Goal: Task Accomplishment & Management: Complete application form

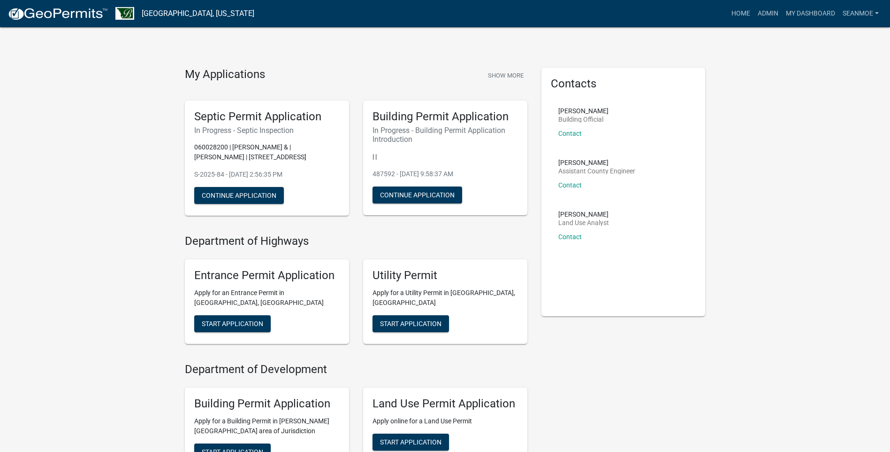
scroll to position [188, 0]
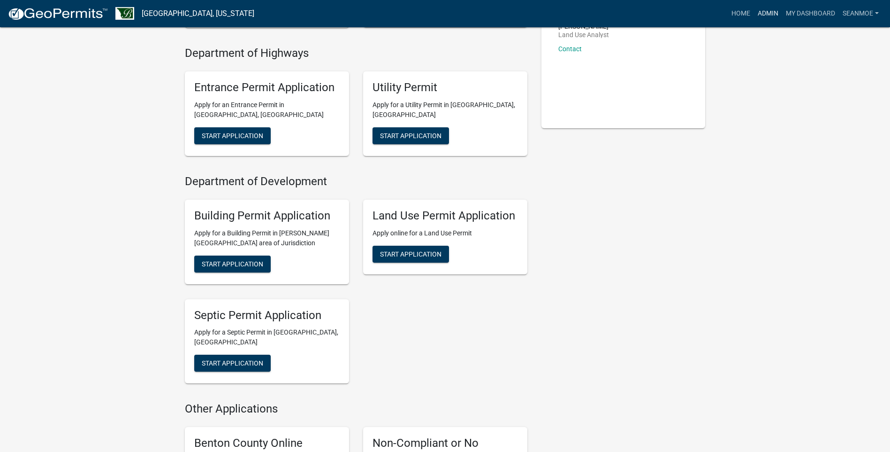
click at [772, 12] on link "Admin" at bounding box center [768, 14] width 28 height 18
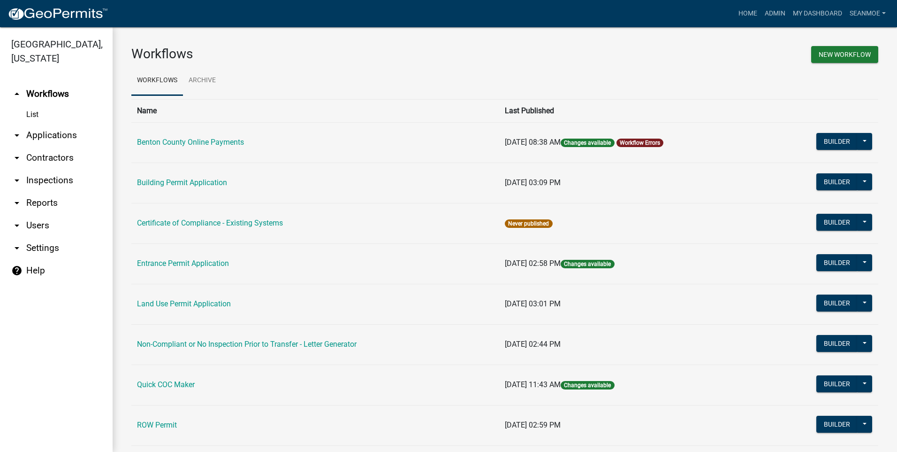
click at [50, 133] on link "arrow_drop_down Applications" at bounding box center [56, 135] width 113 height 23
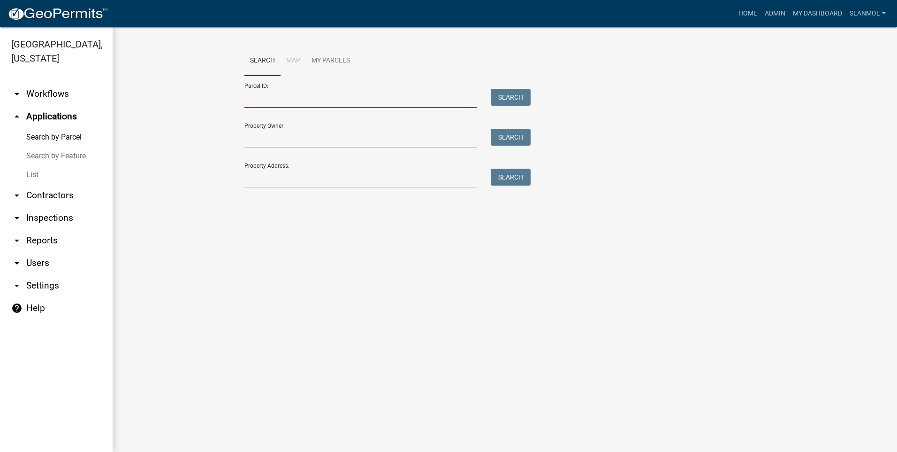
click at [282, 101] on input "Parcel ID:" at bounding box center [361, 98] width 232 height 19
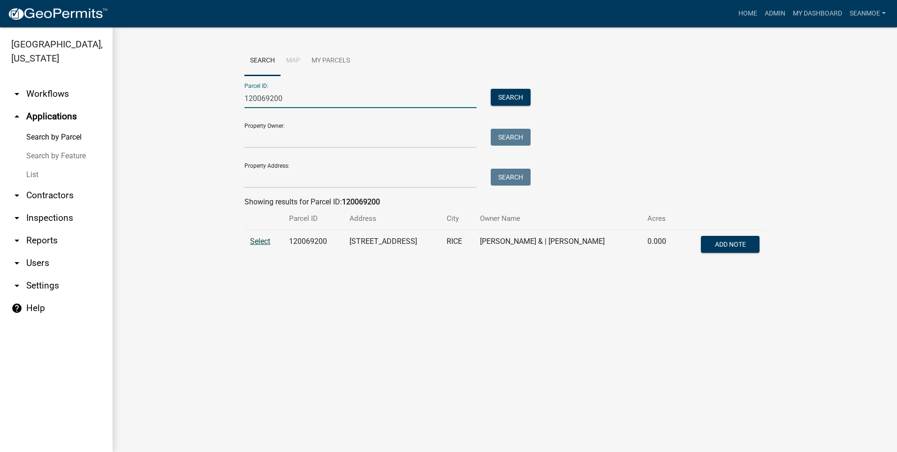
type input "120069200"
click at [259, 242] on span "Select" at bounding box center [260, 241] width 20 height 9
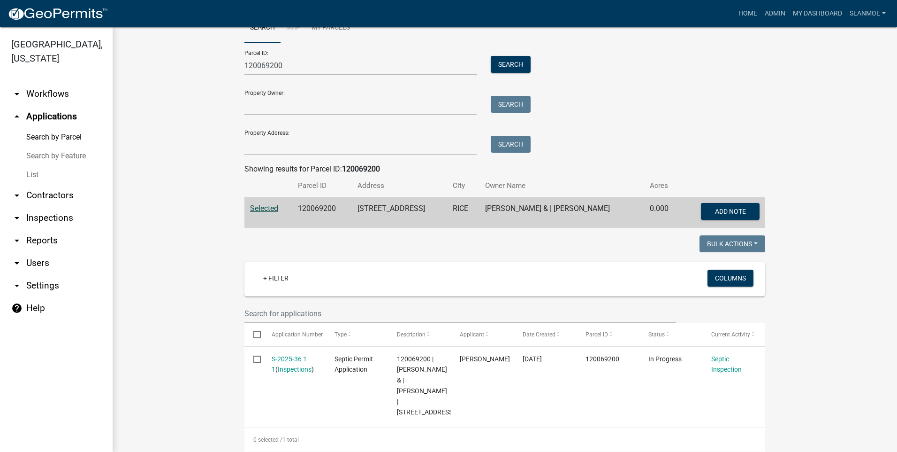
scroll to position [73, 0]
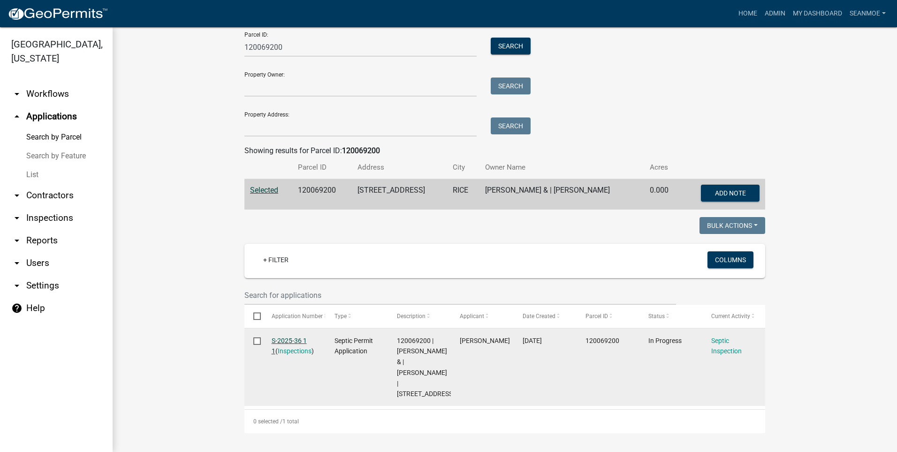
click at [289, 337] on link "S-2025-36 1 1" at bounding box center [289, 346] width 35 height 18
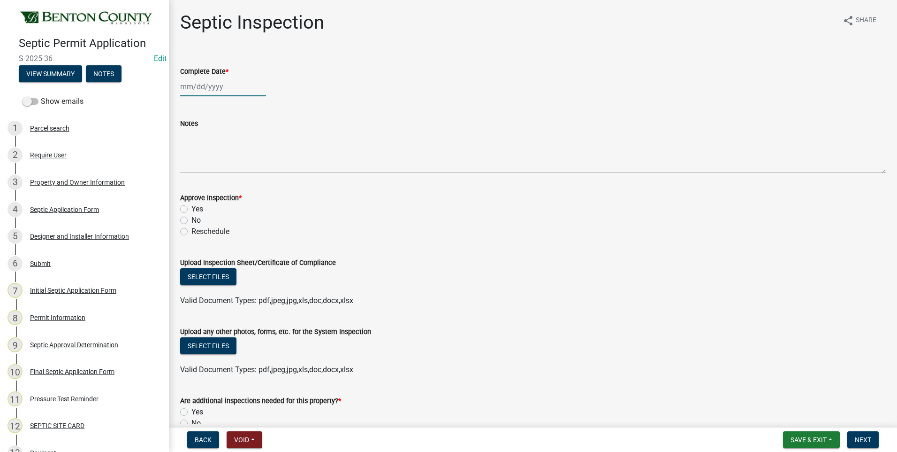
click at [207, 85] on div at bounding box center [223, 86] width 86 height 19
select select "10"
select select "2025"
click at [186, 105] on button "Previous month" at bounding box center [189, 106] width 11 height 15
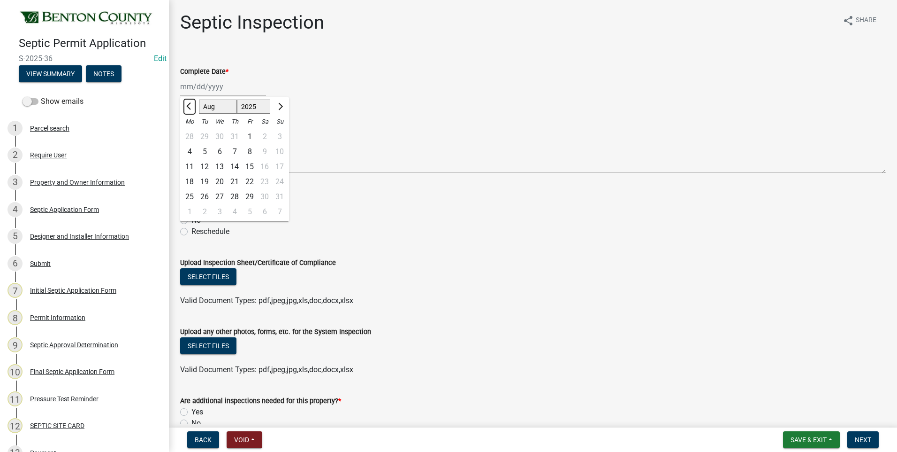
click at [186, 105] on button "Previous month" at bounding box center [189, 106] width 11 height 15
select select "7"
click at [188, 180] on div "21" at bounding box center [189, 181] width 15 height 15
type input "[DATE]"
click at [191, 210] on label "Yes" at bounding box center [197, 208] width 12 height 11
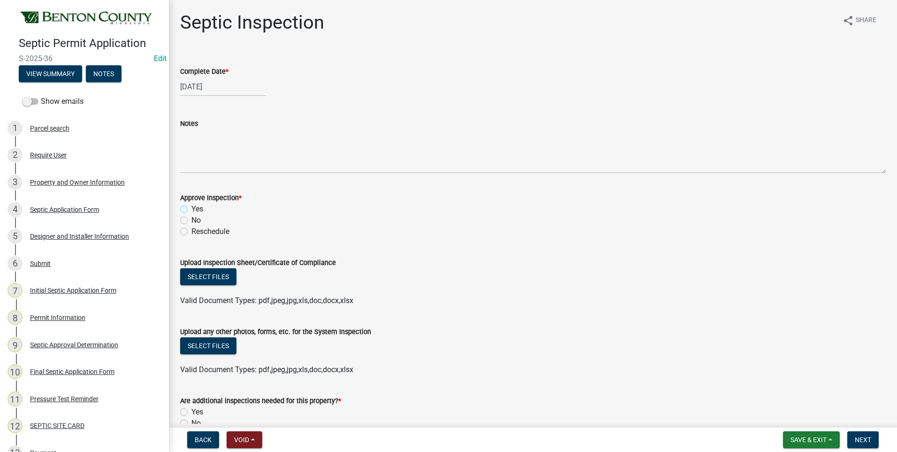
click at [191, 209] on input "Yes" at bounding box center [194, 206] width 6 height 6
radio input "true"
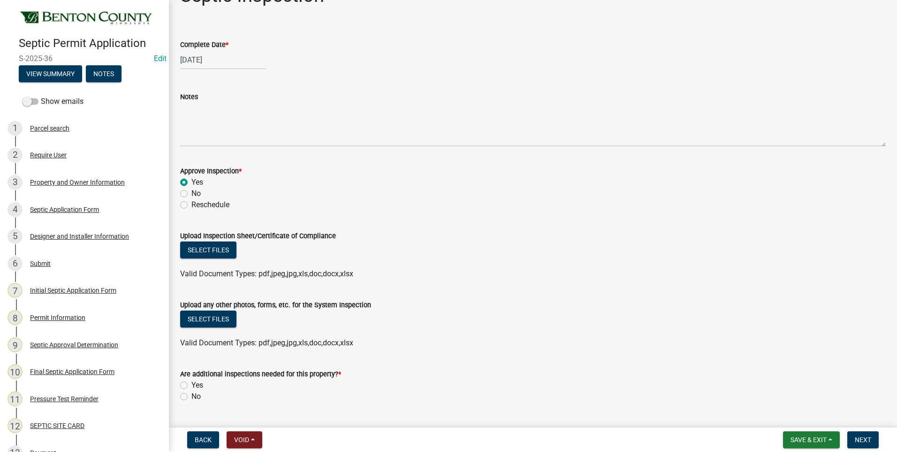
scroll to position [50, 0]
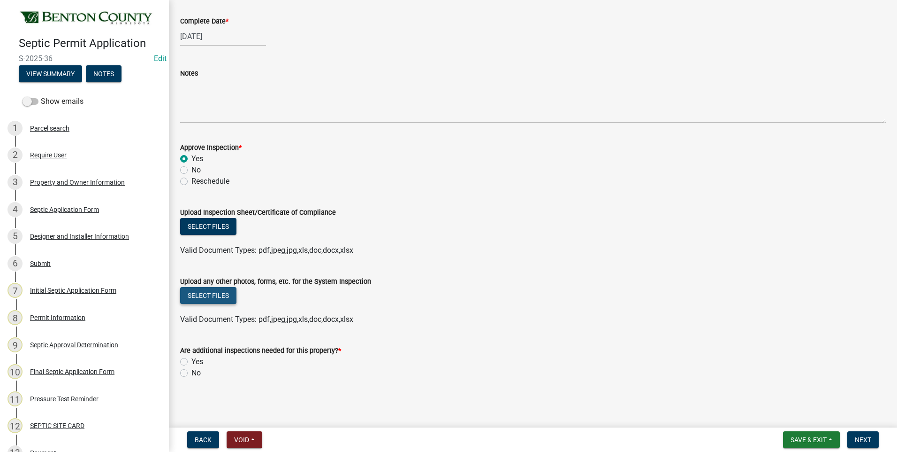
click at [209, 295] on button "Select files" at bounding box center [208, 295] width 56 height 17
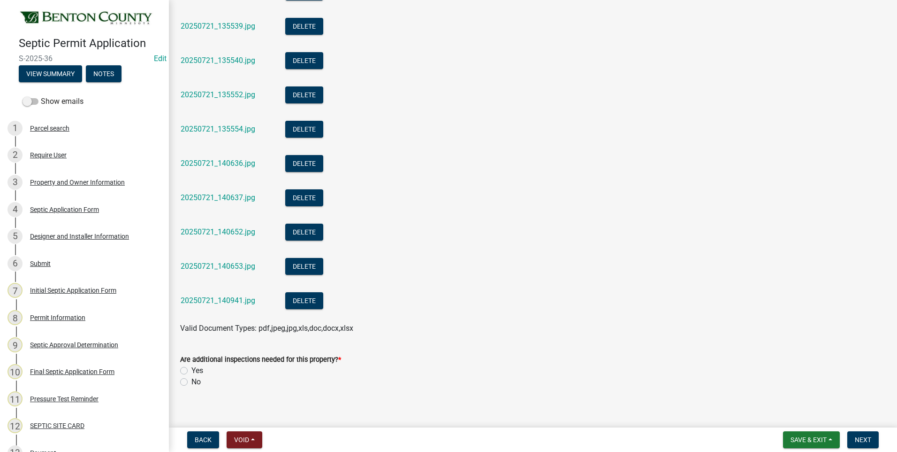
scroll to position [975, 0]
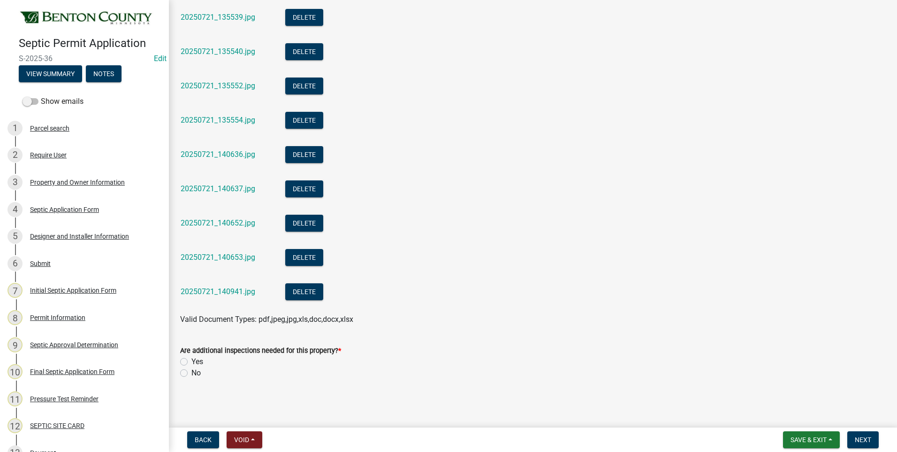
click at [191, 373] on label "No" at bounding box center [195, 372] width 9 height 11
click at [191, 373] on input "No" at bounding box center [194, 370] width 6 height 6
radio input "true"
click at [860, 438] on span "Next" at bounding box center [863, 440] width 16 height 8
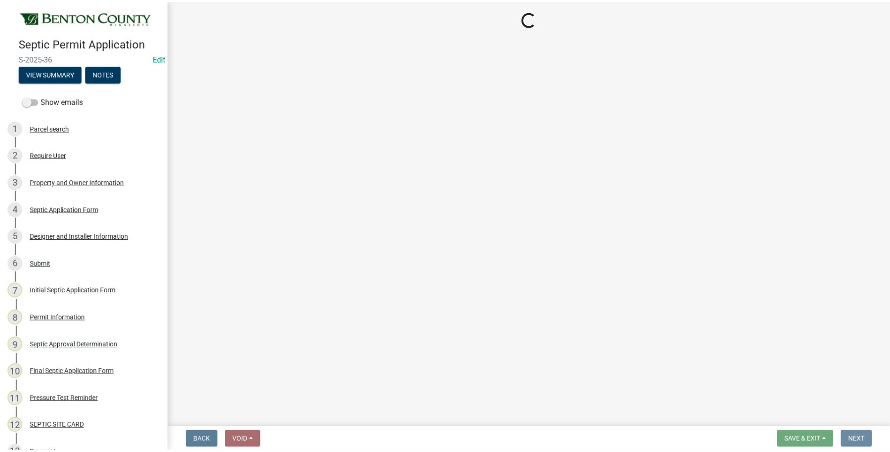
scroll to position [0, 0]
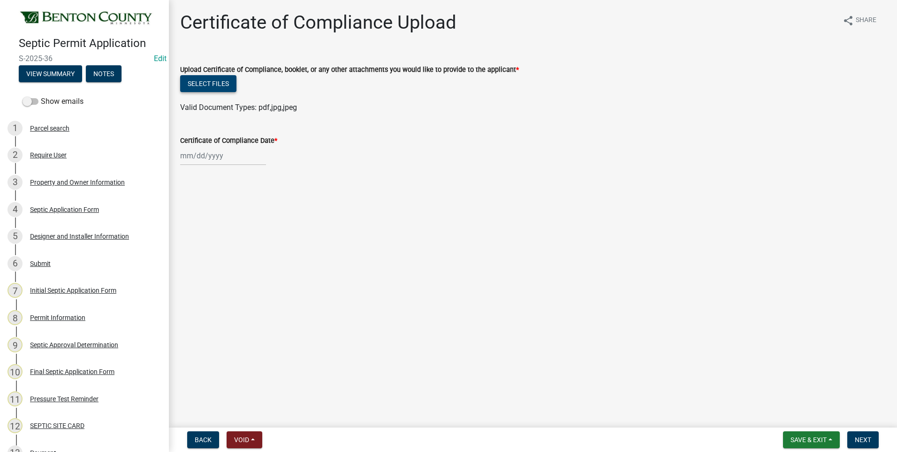
click at [209, 80] on button "Select files" at bounding box center [208, 83] width 56 height 17
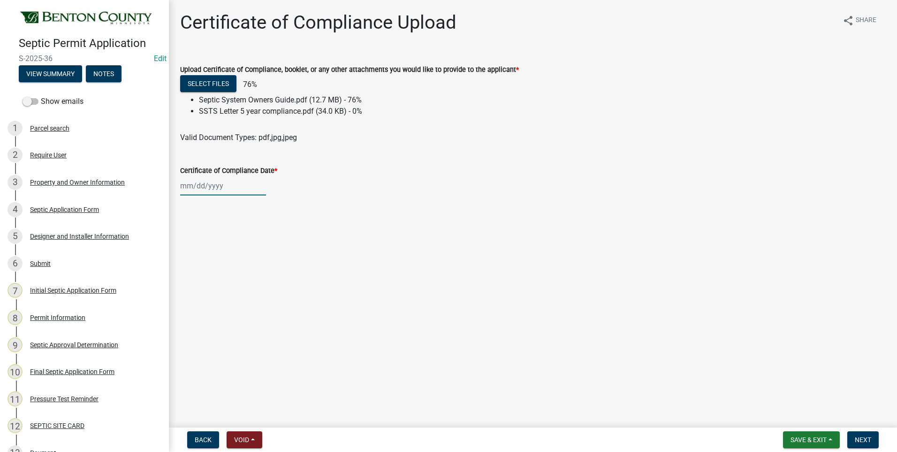
click at [207, 185] on div at bounding box center [223, 185] width 86 height 19
select select "10"
select select "2025"
click at [191, 267] on div "13" at bounding box center [189, 265] width 15 height 15
type input "[DATE]"
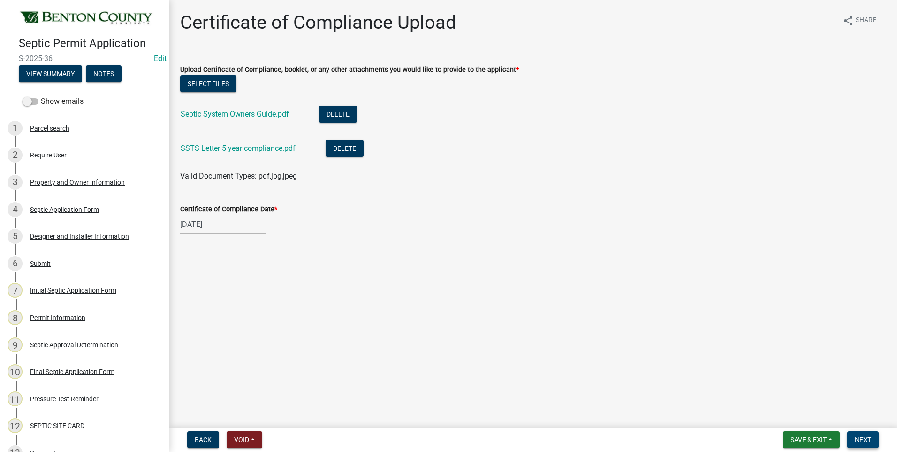
click at [867, 439] on span "Next" at bounding box center [863, 440] width 16 height 8
